Goal: Find specific page/section: Find specific page/section

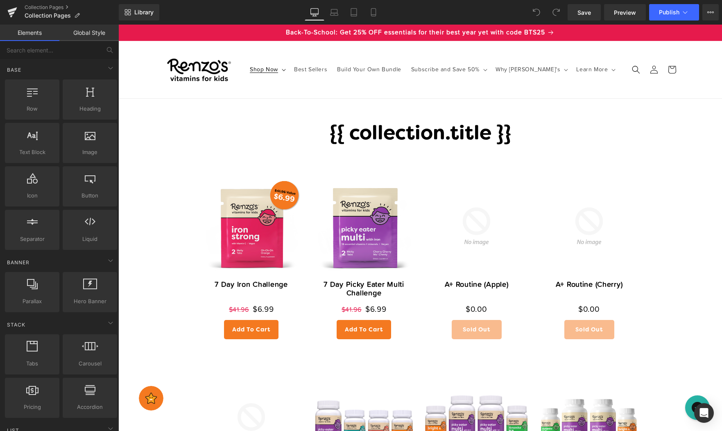
click at [271, 69] on span "Shop Now" at bounding box center [264, 69] width 28 height 7
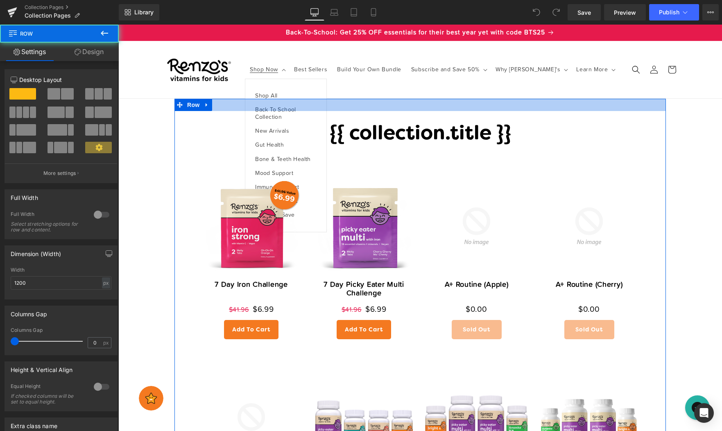
click at [282, 110] on div at bounding box center [419, 105] width 491 height 12
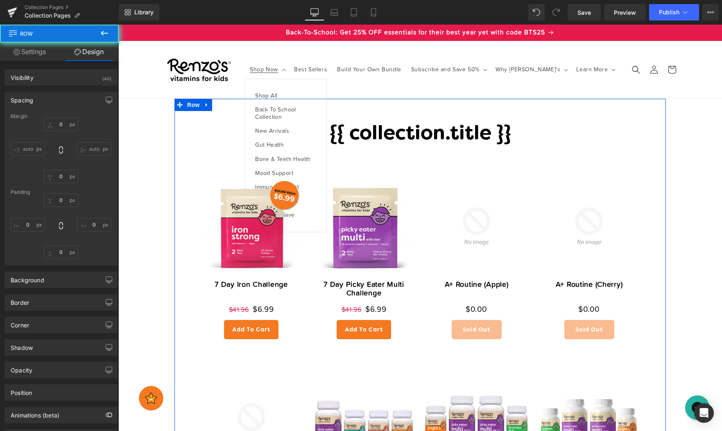
type input "0"
type input "30"
type input "50"
type input "10"
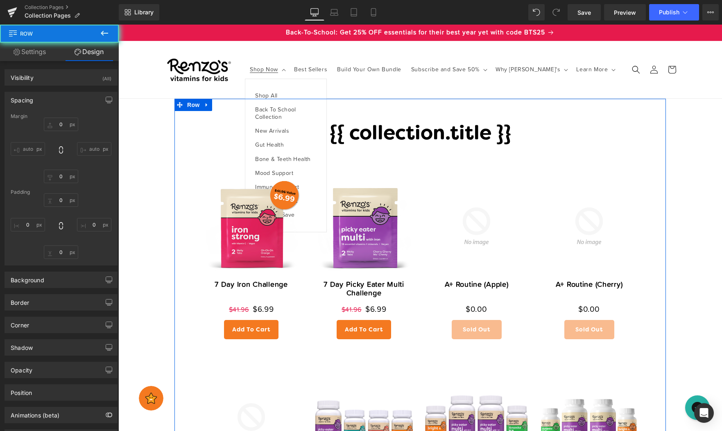
type input "50"
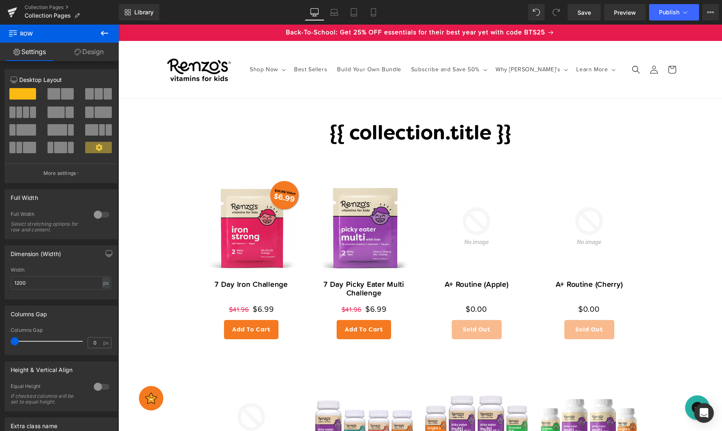
click at [111, 33] on button at bounding box center [104, 34] width 29 height 18
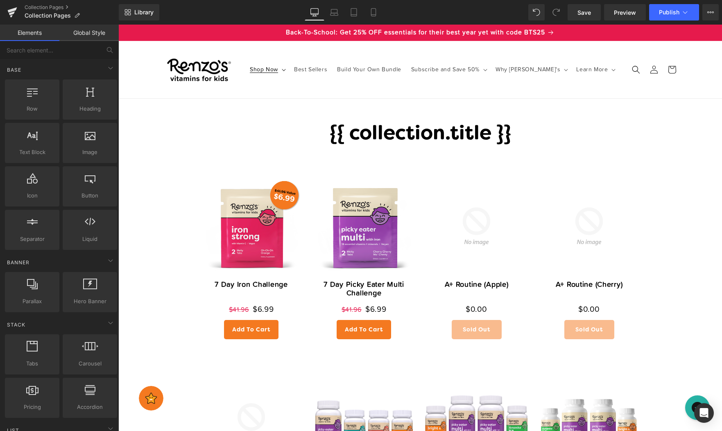
click at [273, 71] on span "Shop Now" at bounding box center [264, 69] width 28 height 7
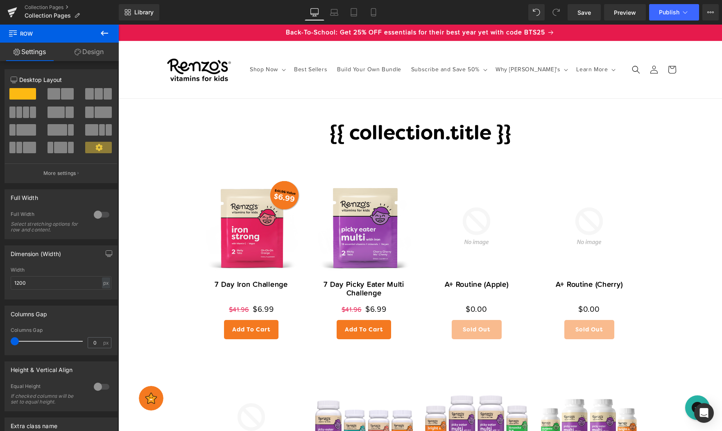
click at [221, 82] on img at bounding box center [199, 69] width 70 height 35
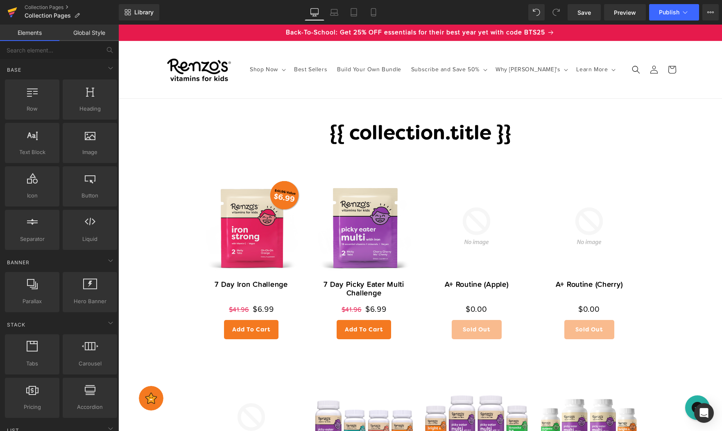
click at [16, 9] on icon at bounding box center [12, 9] width 9 height 5
